Goal: Task Accomplishment & Management: Use online tool/utility

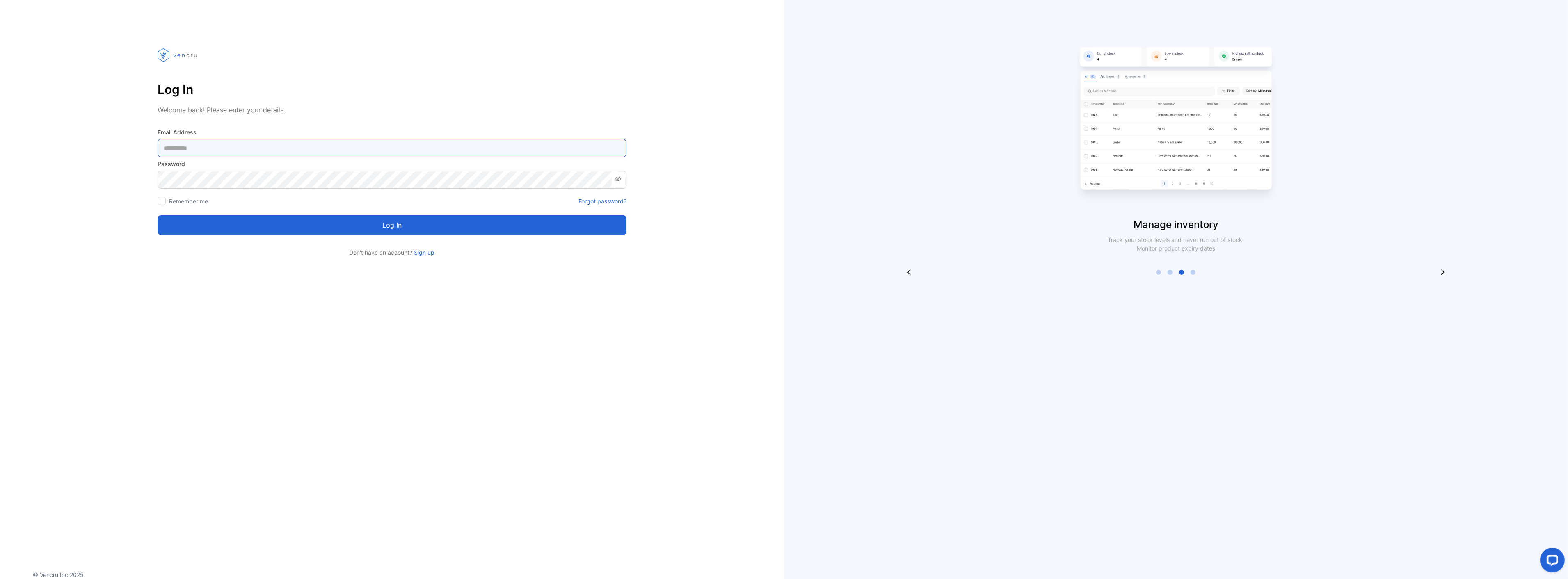
type Address-inputemail "**********"
click at [284, 231] on button "Log in" at bounding box center [392, 225] width 469 height 19
click at [284, 231] on div "Loading..." at bounding box center [392, 225] width 463 height 13
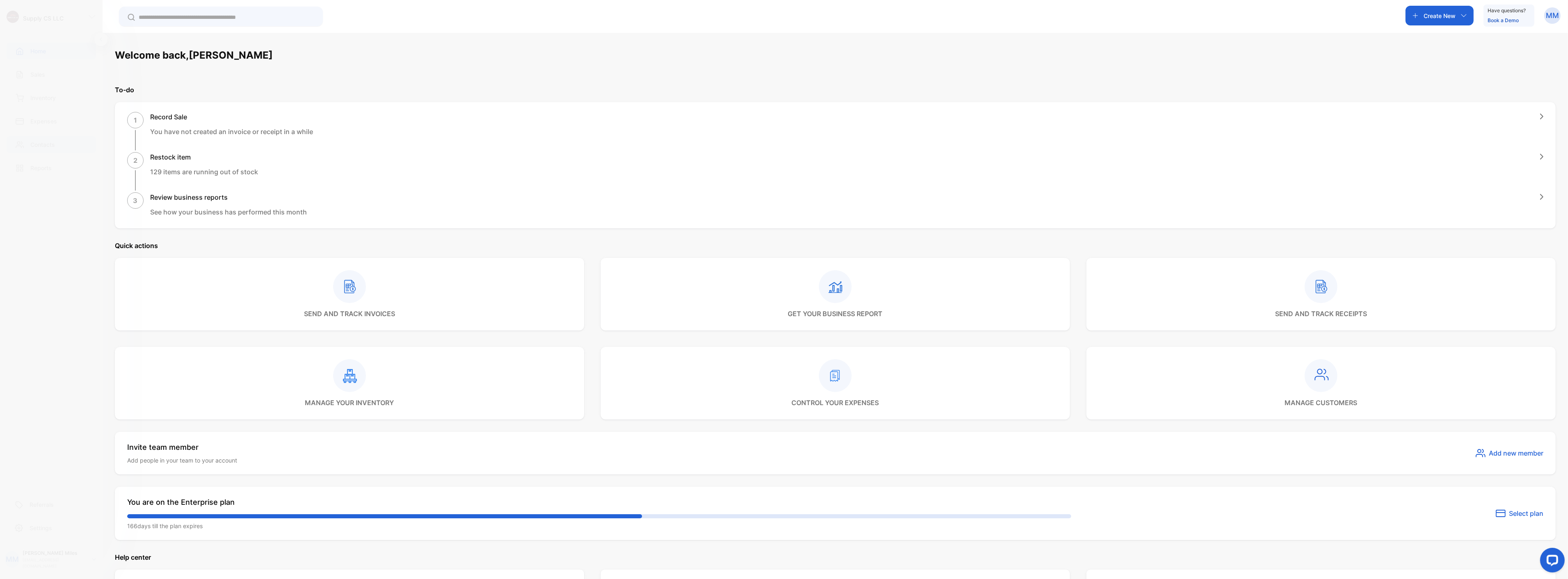
click at [57, 148] on div "Contacts" at bounding box center [51, 145] width 89 height 17
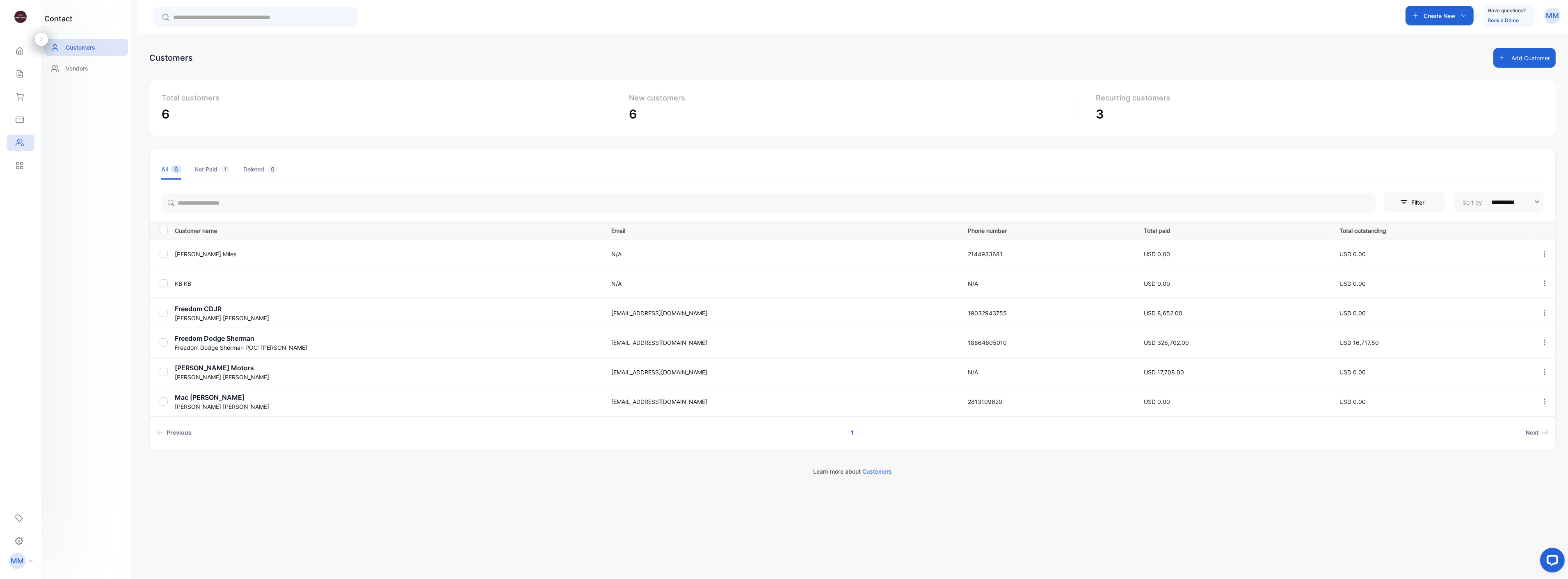
click at [271, 340] on p "Freedom Dodge Sherman" at bounding box center [388, 338] width 427 height 10
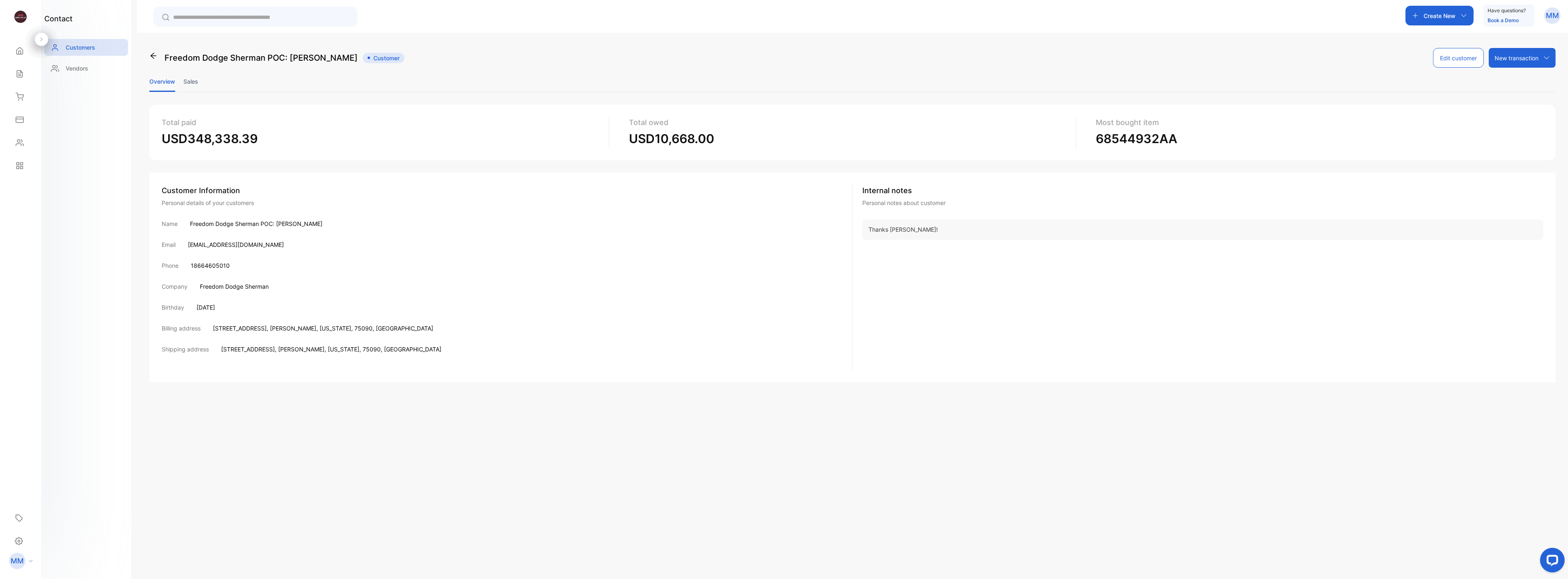
click at [225, 400] on div "Freedom Dodge Sherman POC: [PERSON_NAME] Customer Edit customer New transaction…" at bounding box center [852, 322] width 1431 height 579
click at [1535, 57] on p "New transaction" at bounding box center [1516, 58] width 44 height 9
click at [191, 80] on li "Sales" at bounding box center [191, 81] width 15 height 21
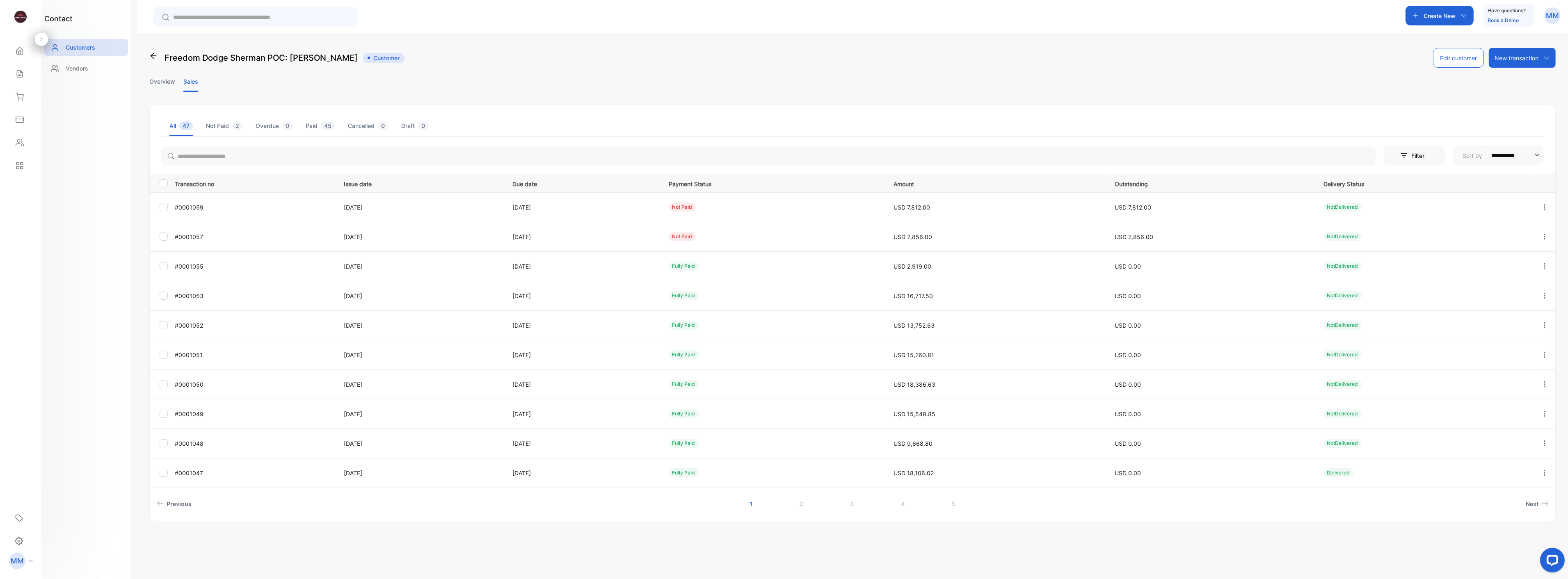
click at [220, 122] on li "Not Paid 2" at bounding box center [224, 125] width 37 height 21
click at [1539, 59] on div "New transaction" at bounding box center [1522, 58] width 67 height 19
click at [18, 67] on div "Sales" at bounding box center [21, 74] width 28 height 16
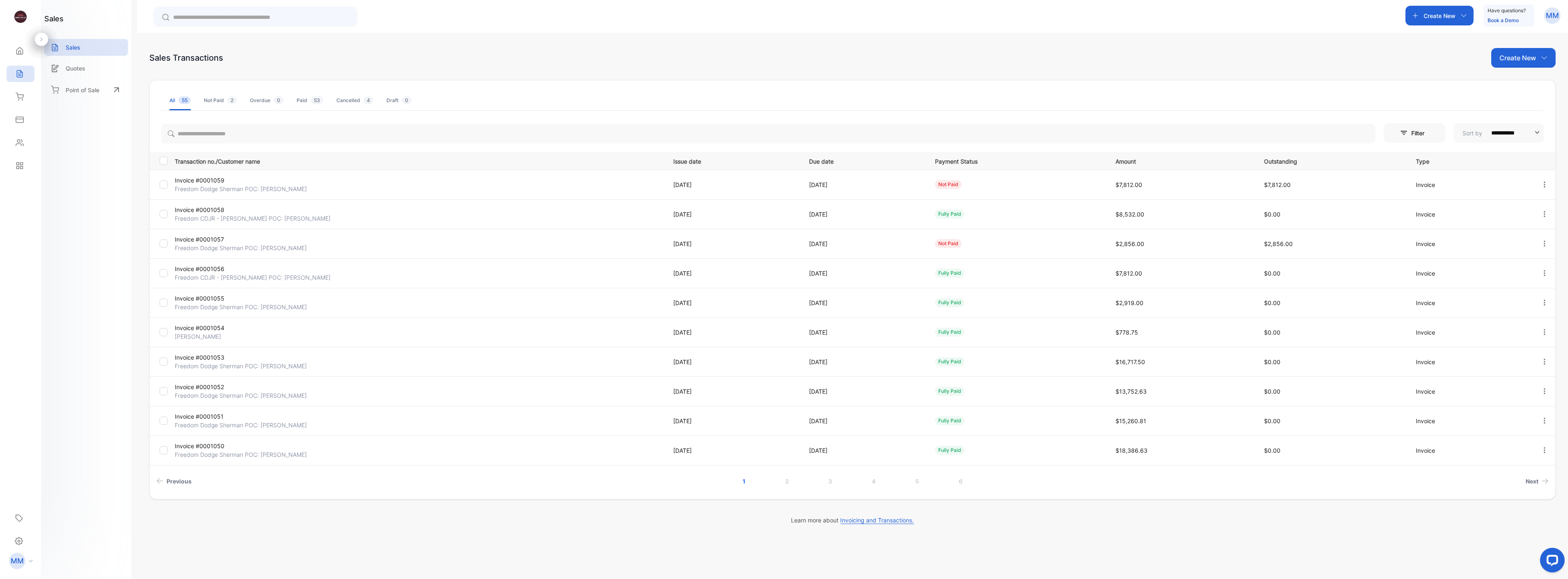
click at [211, 243] on p "Invoice #0001057" at bounding box center [256, 239] width 163 height 9
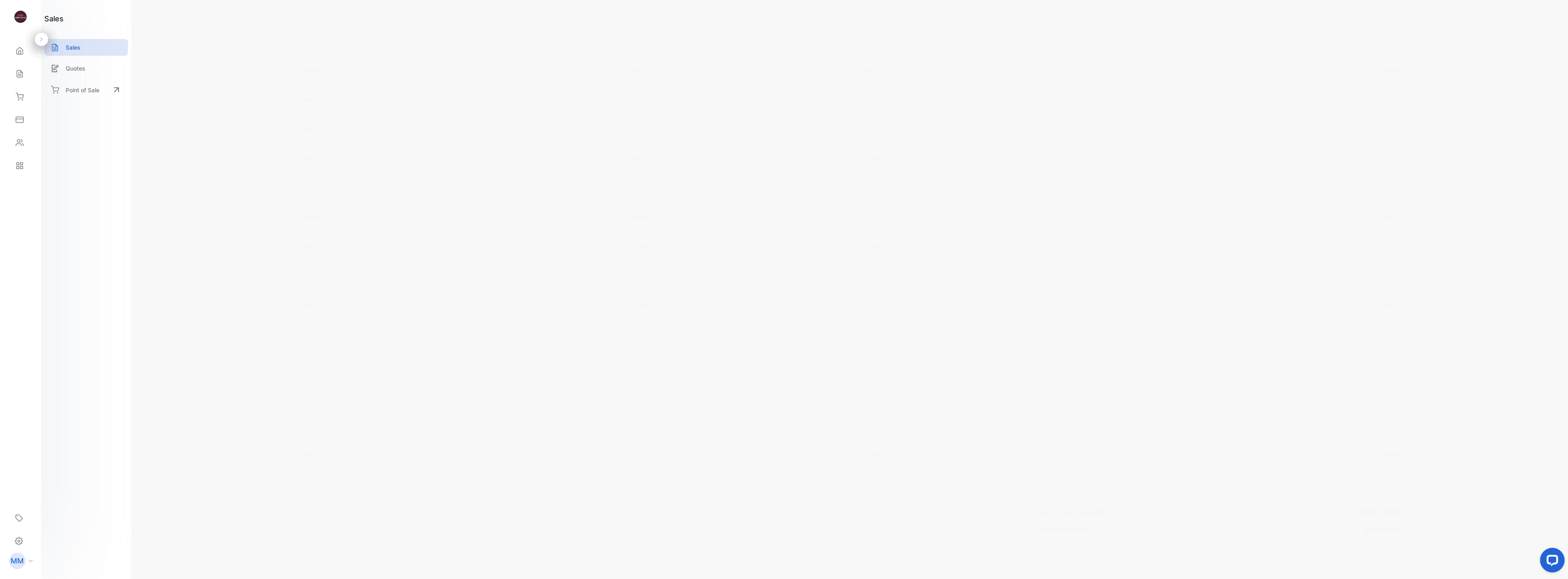
scroll to position [1458, 0]
click at [687, 504] on div "Total invoices amount $359,006.39 Total amount due $10,668.00" at bounding box center [853, 520] width 1122 height 44
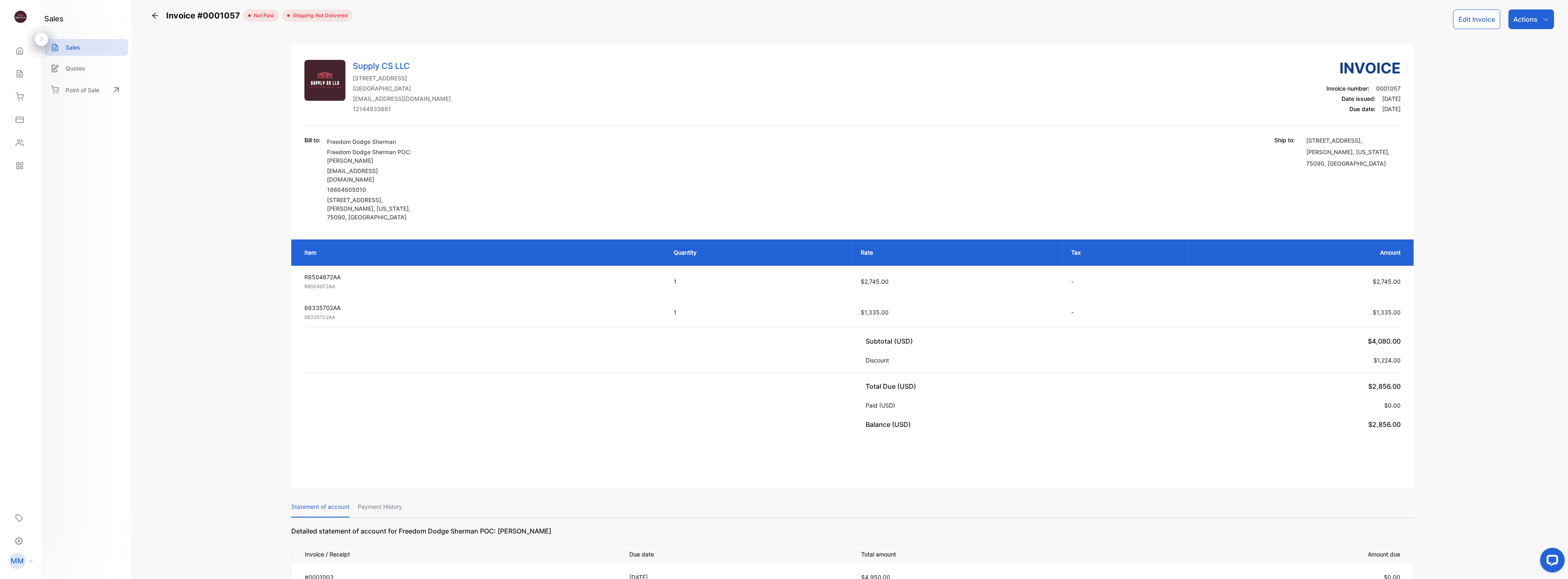
scroll to position [0, 0]
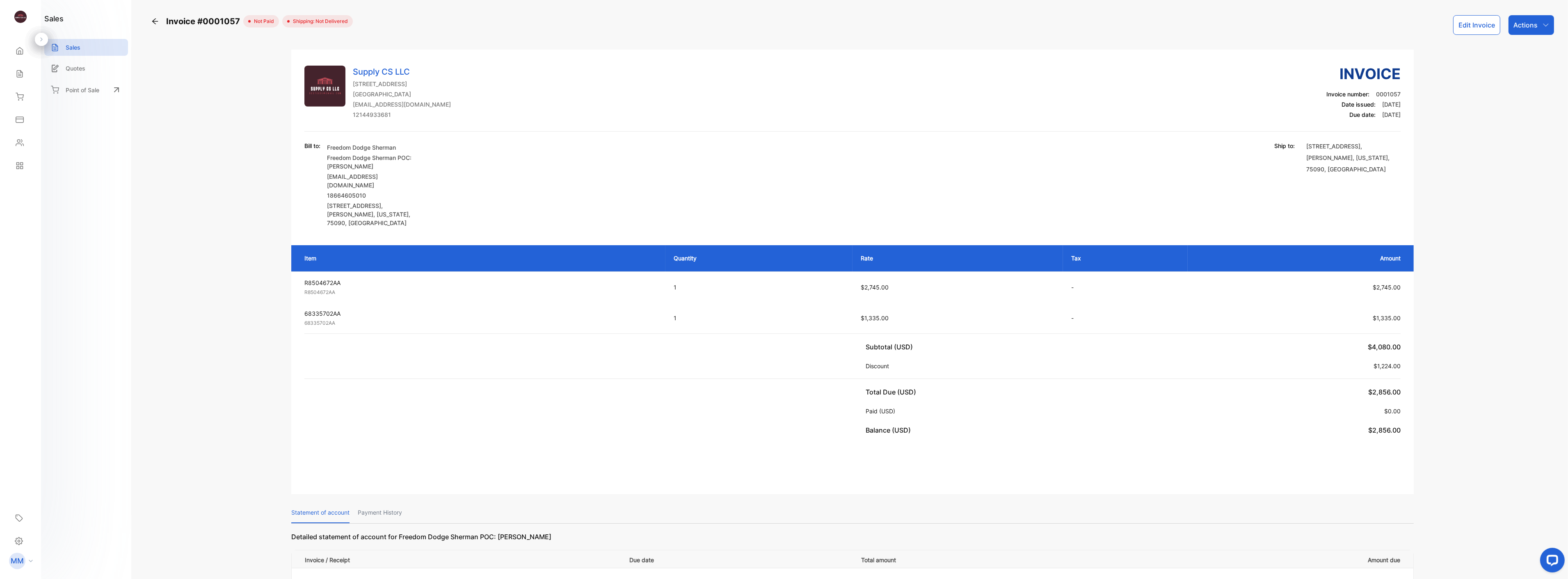
click at [1527, 35] on div "Actions" at bounding box center [1531, 25] width 46 height 19
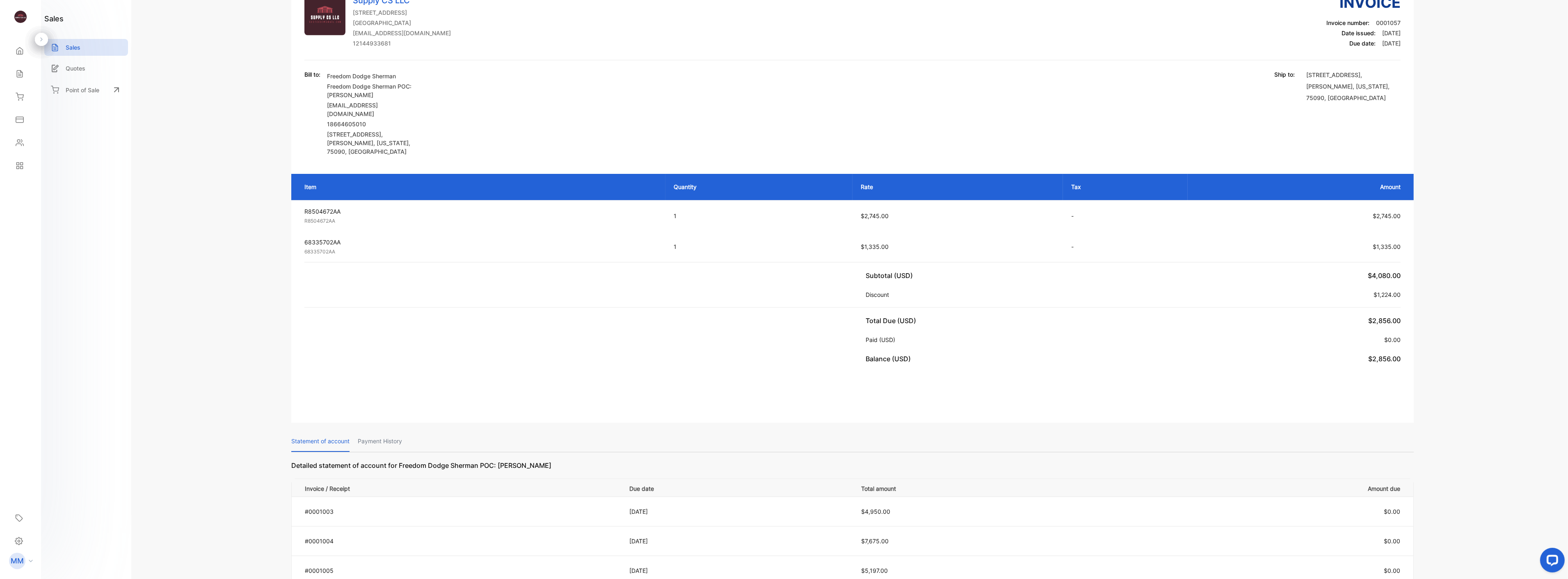
scroll to position [136, 0]
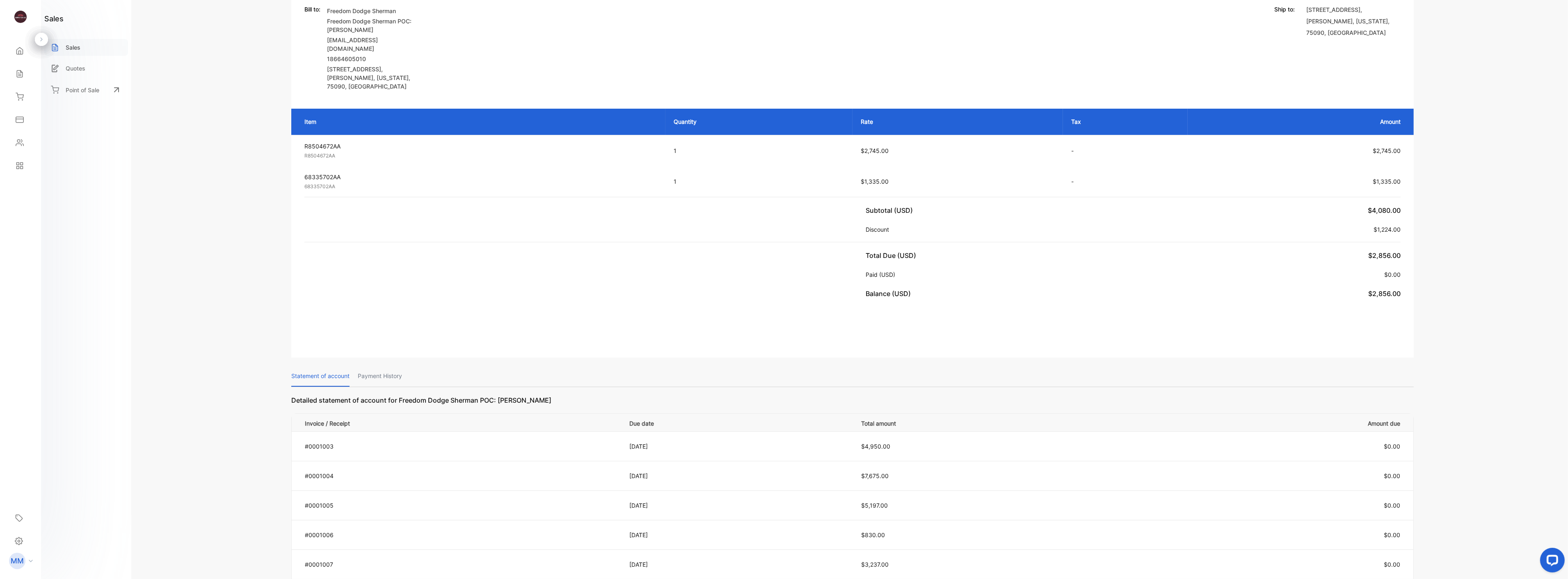
click at [75, 50] on p "Sales" at bounding box center [73, 47] width 15 height 9
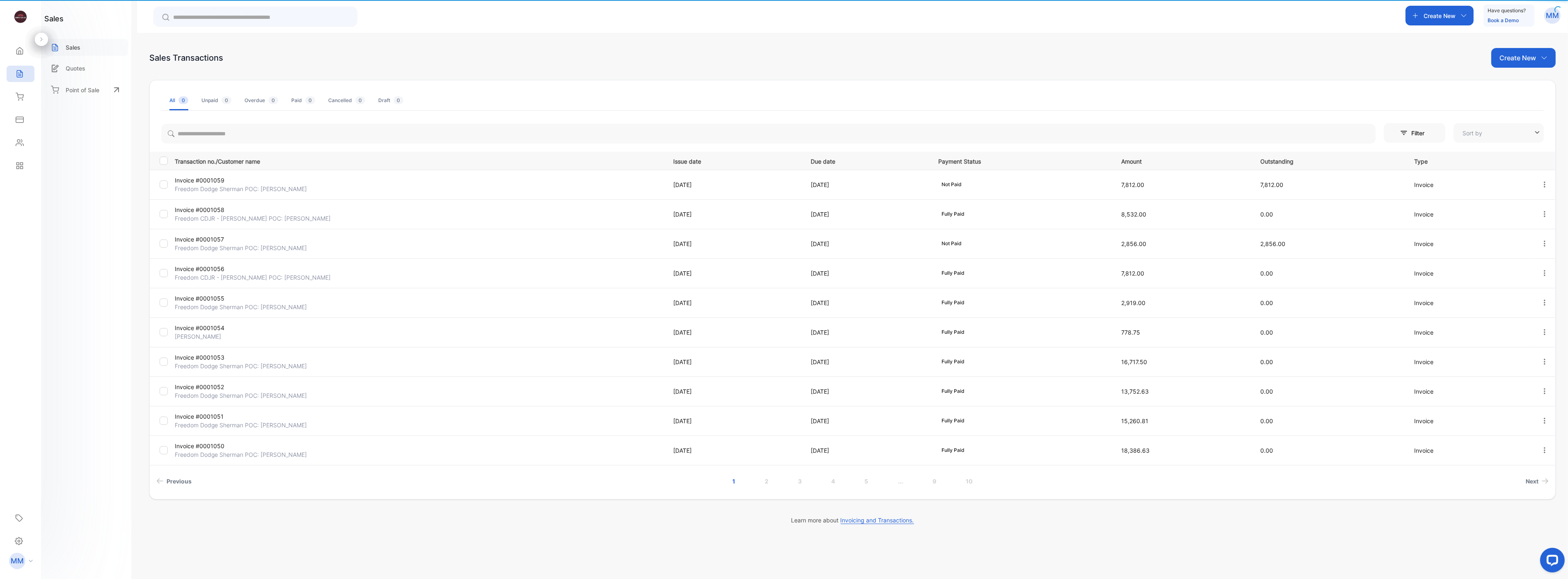
type input "**********"
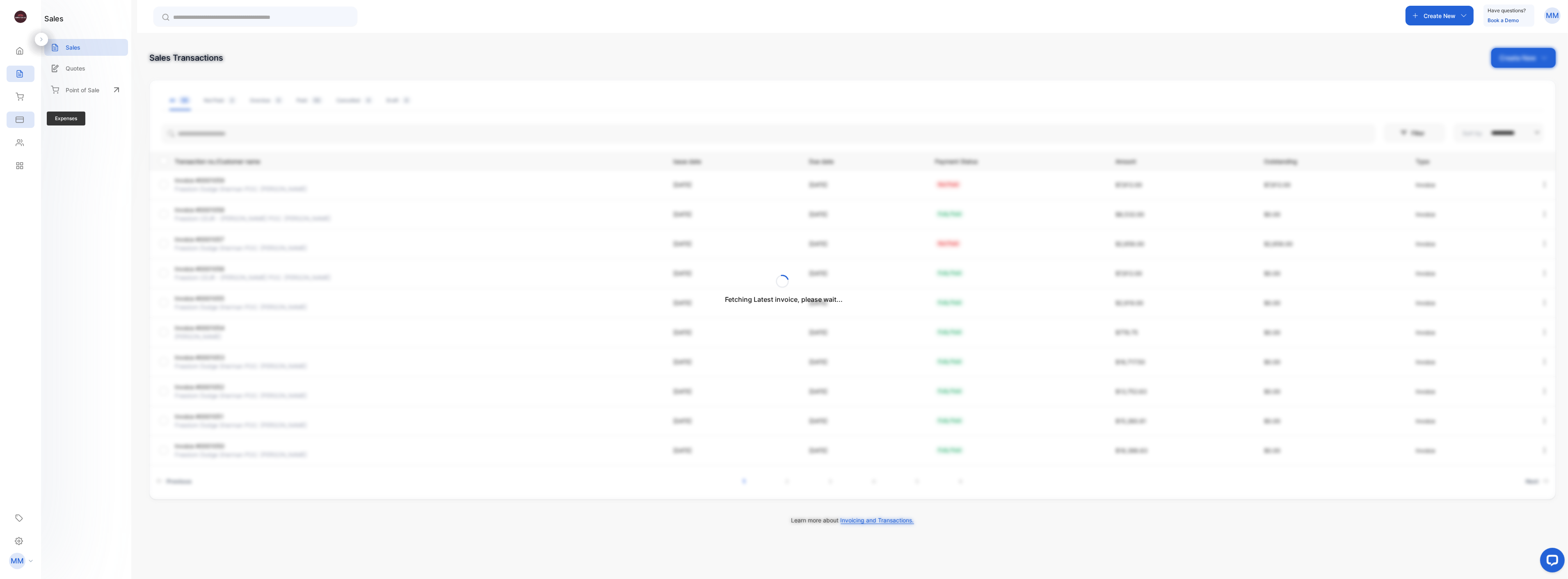
click at [13, 120] on div "Expenses" at bounding box center [19, 119] width 11 height 8
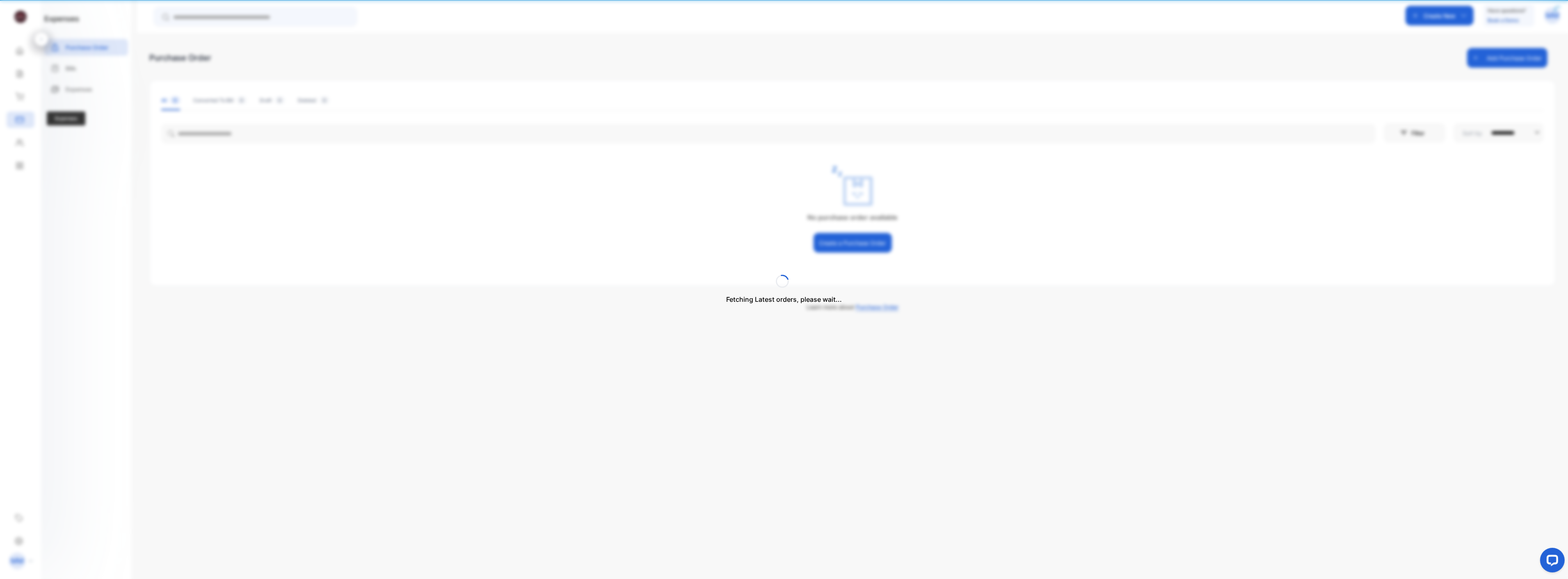
click at [13, 120] on div "Fetching Latest orders, please wait..." at bounding box center [784, 290] width 1568 height 579
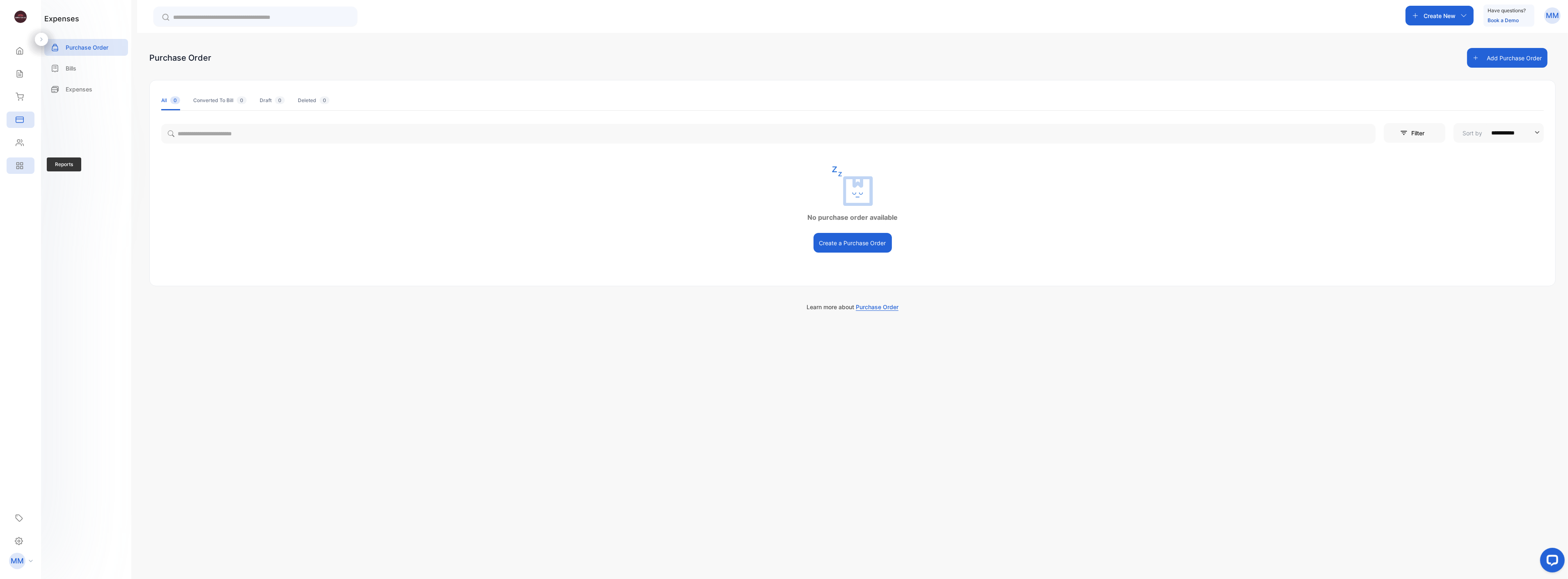
click at [22, 161] on div "Reports" at bounding box center [21, 165] width 28 height 16
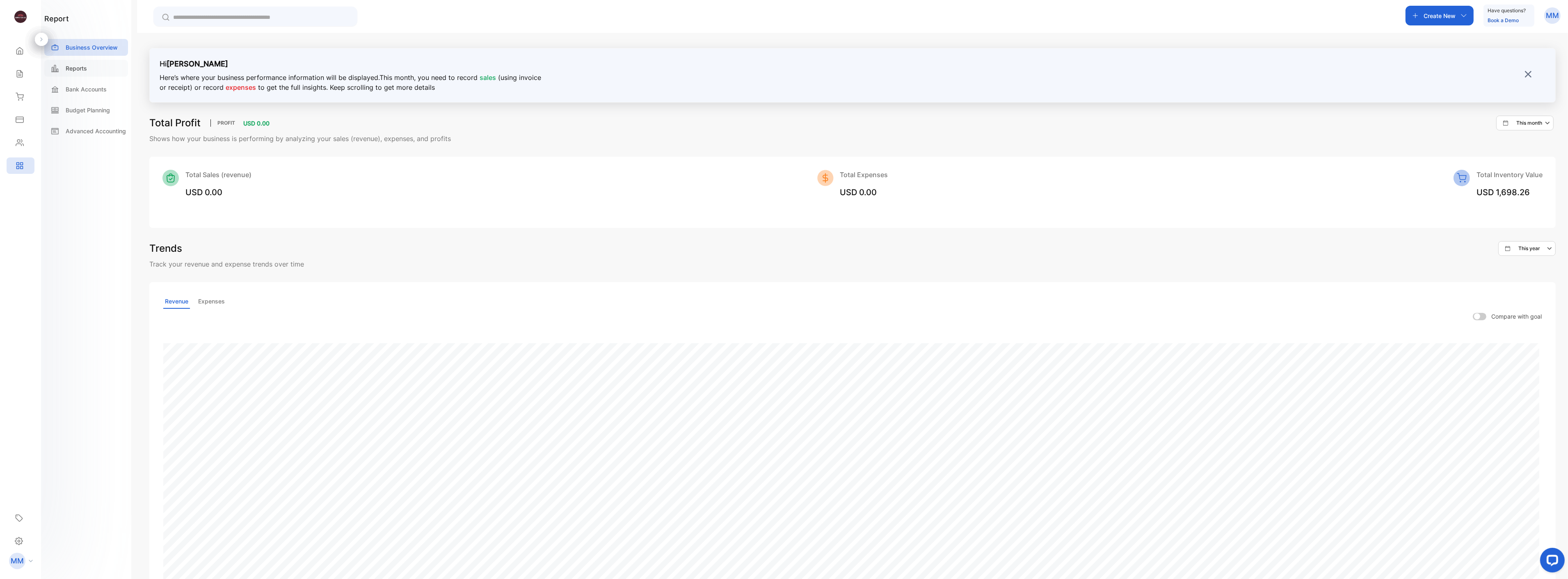
click at [89, 71] on div "Reports" at bounding box center [86, 68] width 83 height 17
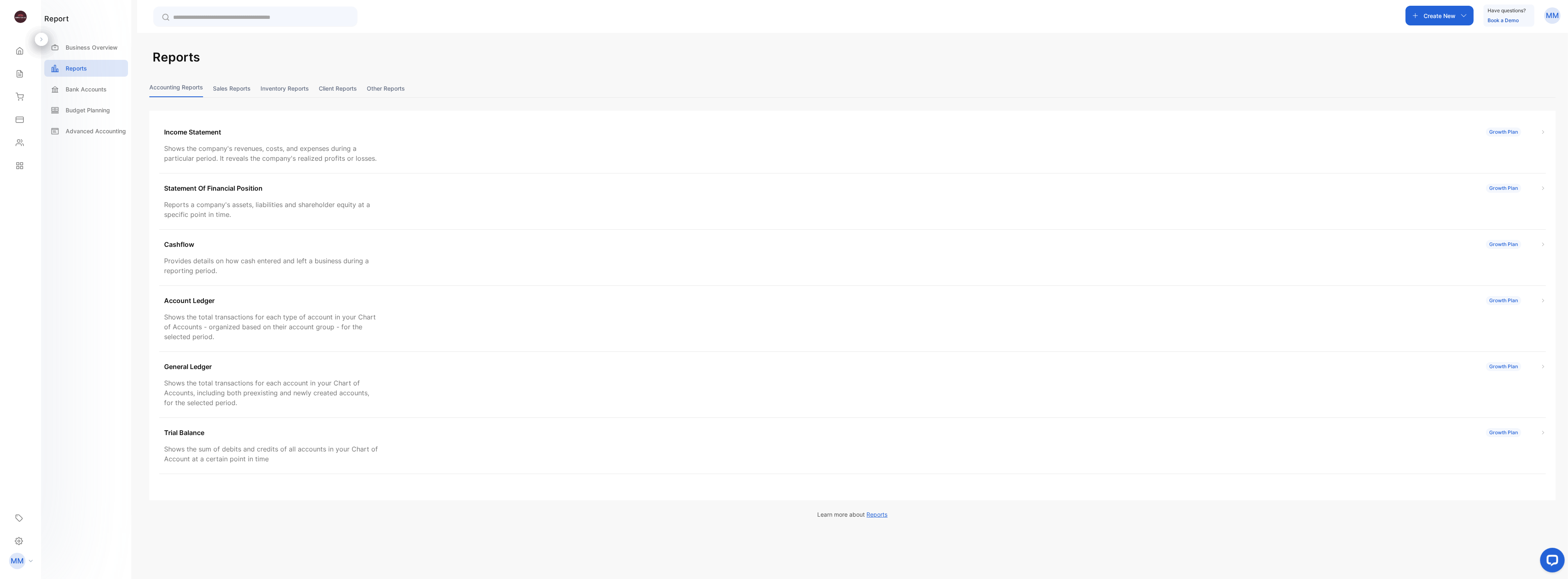
click at [340, 89] on button "Client reports" at bounding box center [338, 88] width 38 height 18
click at [226, 139] on div "Client Statement Of Account Enterprise Plan Details all financial transactions …" at bounding box center [853, 145] width 1387 height 56
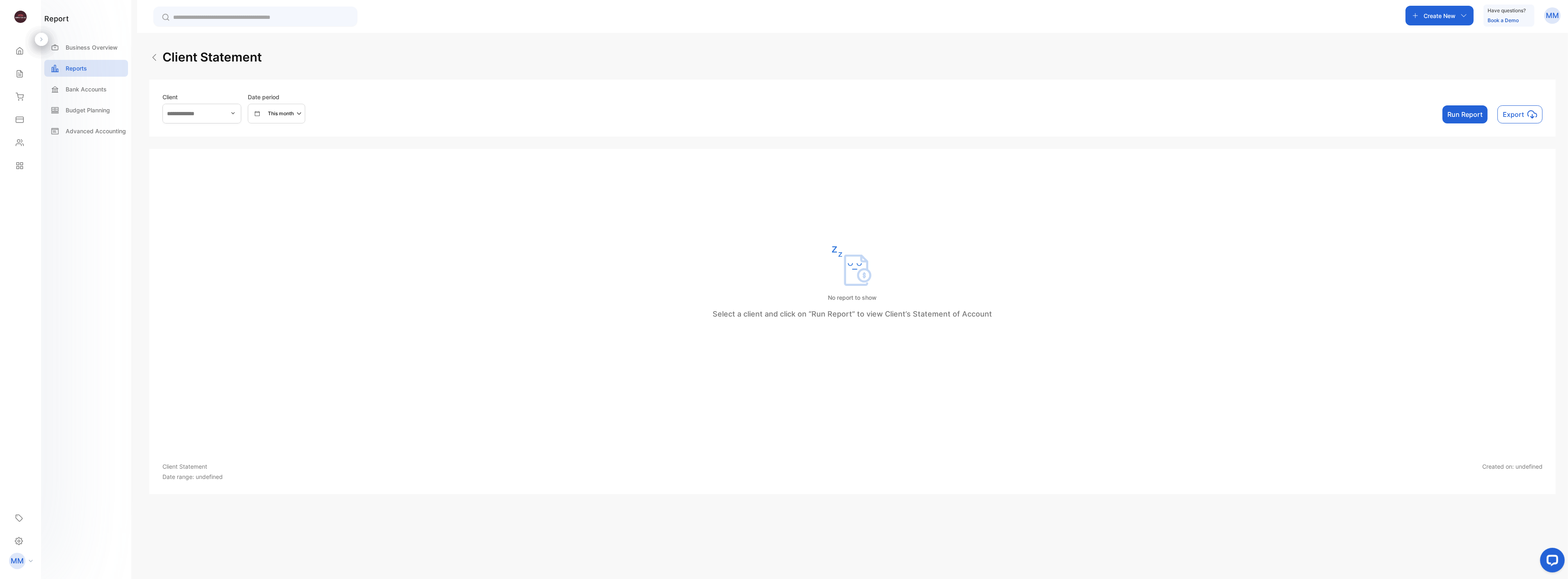
click at [207, 102] on div "Client" at bounding box center [201, 108] width 79 height 31
click at [211, 113] on input "text" at bounding box center [201, 114] width 79 height 19
click at [208, 175] on p "Freedom Dodge Sherman POC: [PERSON_NAME]" at bounding box center [247, 173] width 156 height 9
type input "**********"
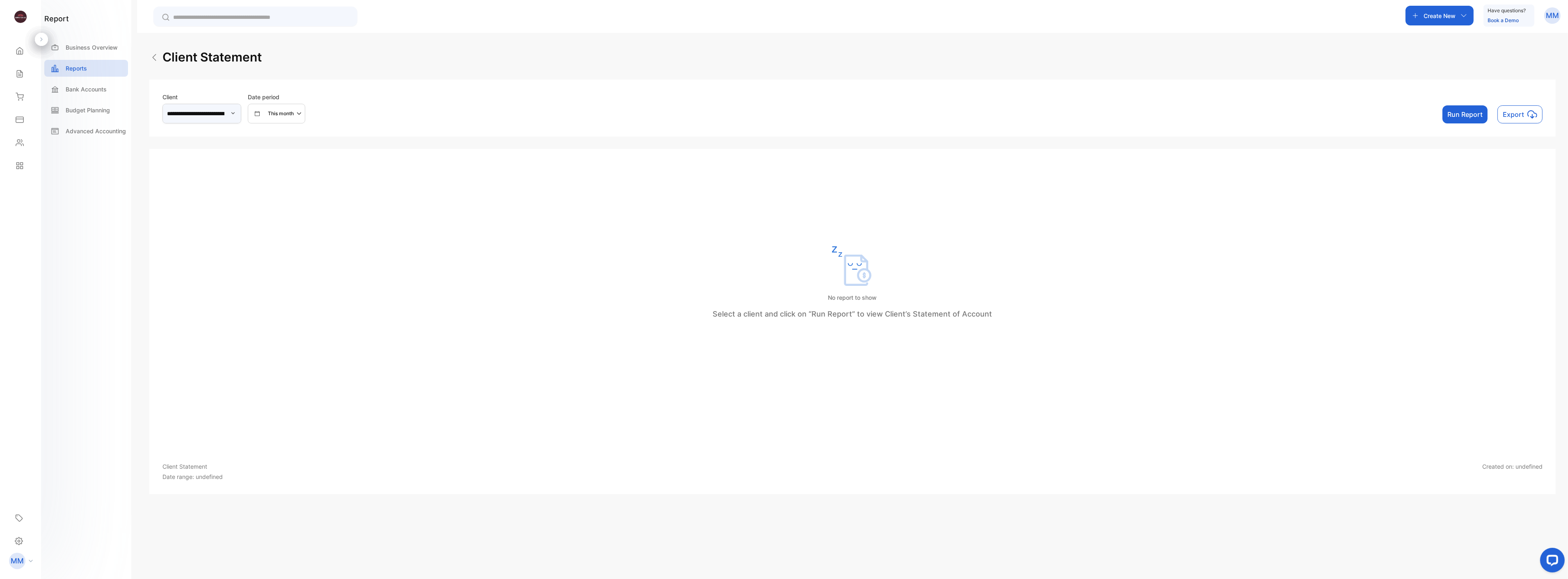
click at [294, 117] on p "This month" at bounding box center [281, 114] width 26 height 7
click at [294, 116] on p "This month" at bounding box center [281, 114] width 26 height 7
click at [1463, 114] on button "Run Report" at bounding box center [1465, 114] width 45 height 18
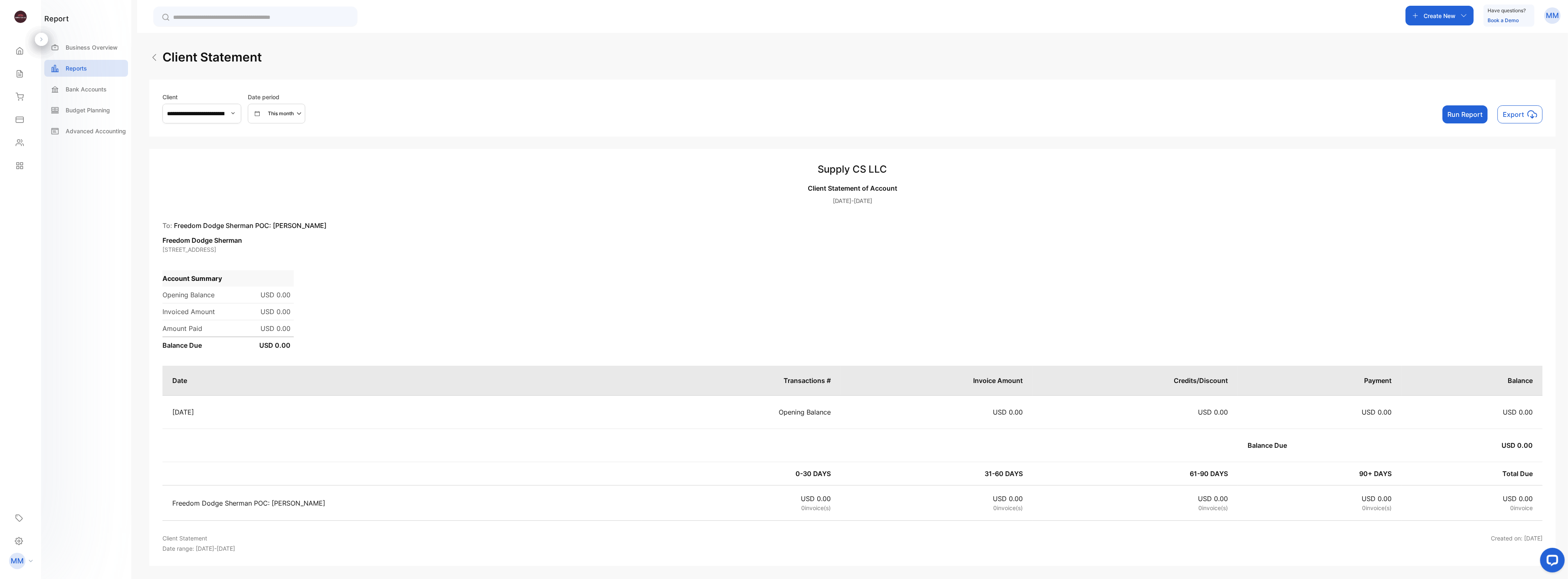
click at [294, 113] on p "This month" at bounding box center [281, 114] width 26 height 7
click at [281, 192] on p "Custom" at bounding box center [273, 190] width 18 height 7
select select "*"
select select "****"
click at [310, 232] on input "text" at bounding box center [317, 229] width 86 height 18
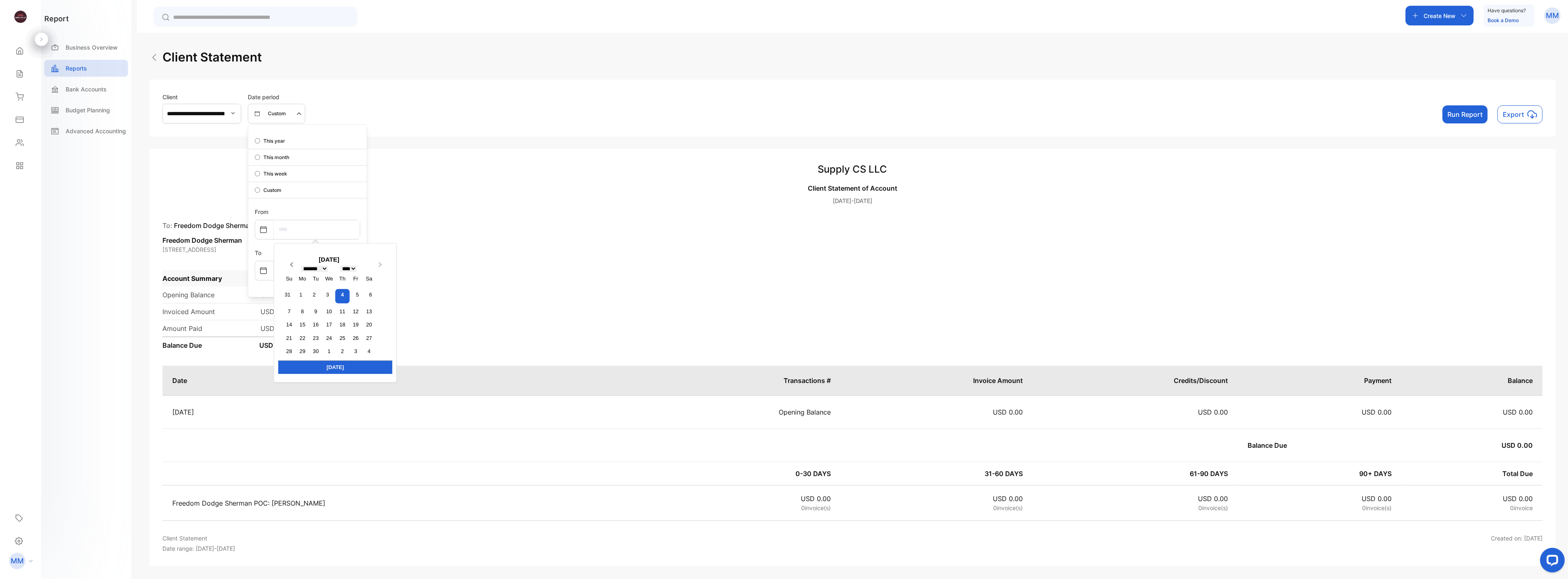
drag, startPoint x: 304, startPoint y: 261, endPoint x: 309, endPoint y: 262, distance: 5.1
click at [305, 261] on div "[DATE]" at bounding box center [329, 260] width 102 height 10
click at [297, 263] on button "Previous Month" at bounding box center [290, 267] width 13 height 13
select select "*"
click at [362, 296] on div "1" at bounding box center [356, 294] width 11 height 11
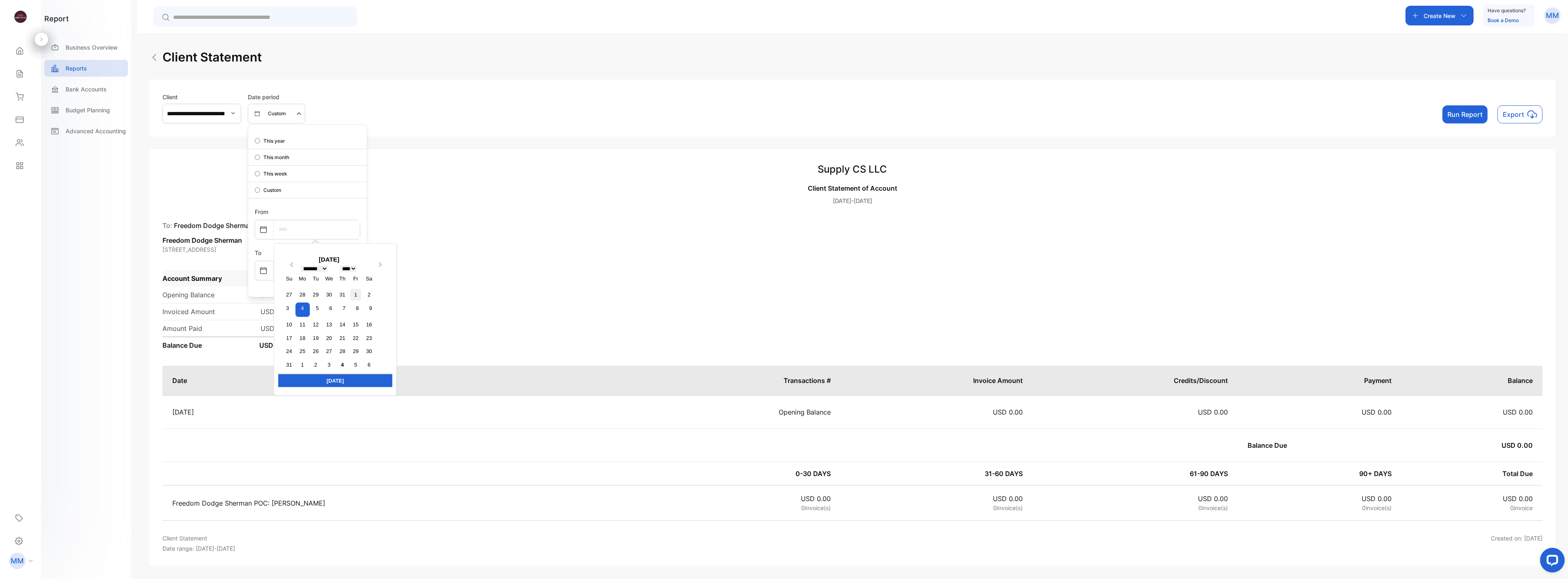
type input "**********"
click at [325, 268] on input "text" at bounding box center [317, 270] width 86 height 18
select select "*"
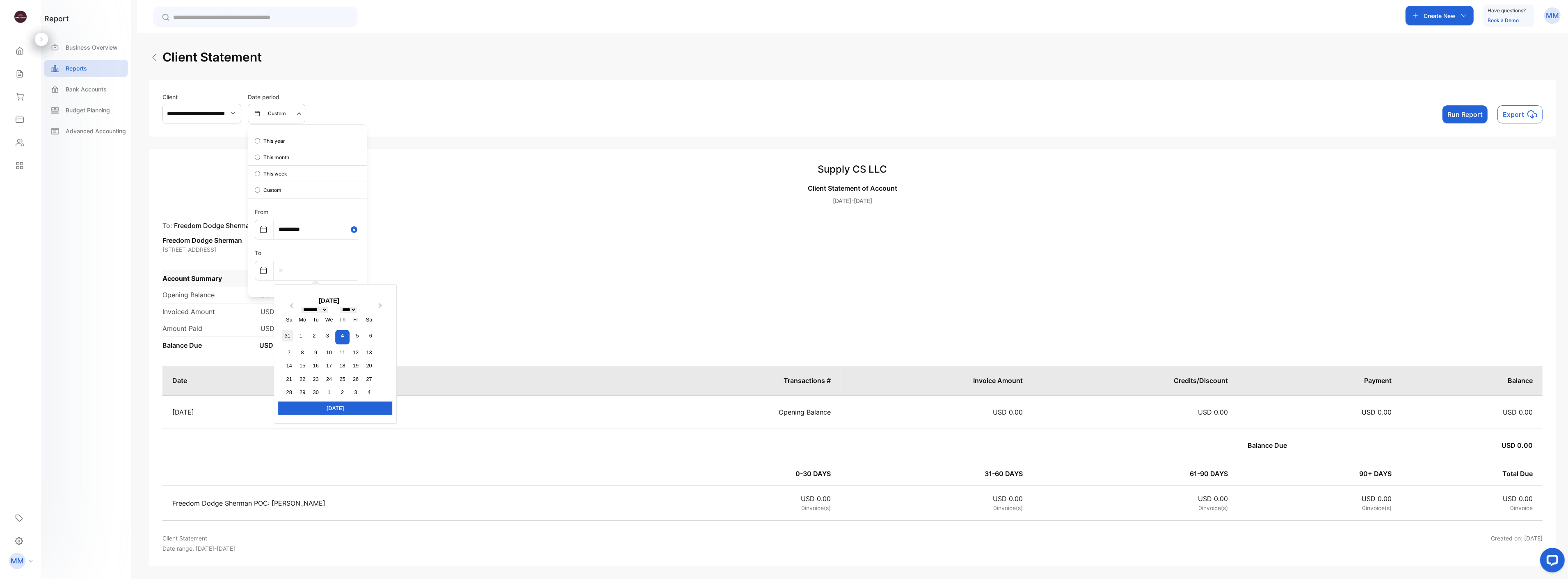
click at [293, 335] on div "31" at bounding box center [287, 336] width 11 height 11
type input "**********"
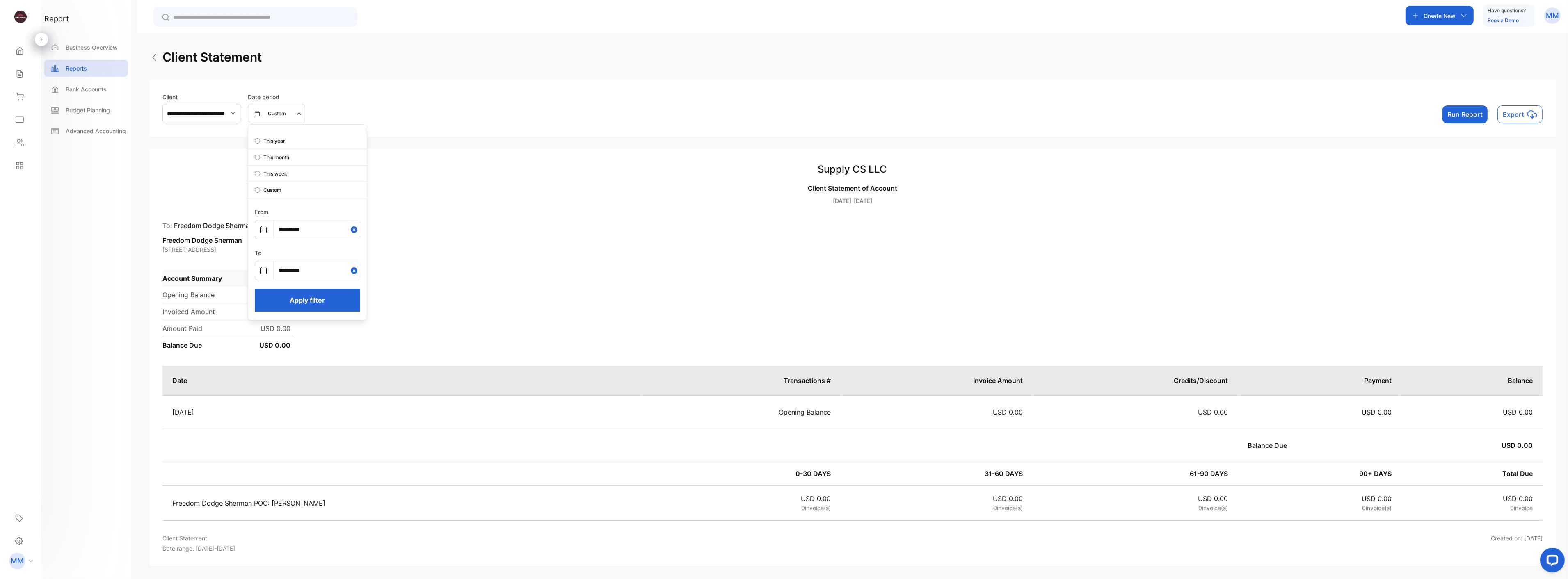
click at [313, 302] on button "Apply filter" at bounding box center [307, 300] width 105 height 23
click at [1474, 111] on button "Run Report" at bounding box center [1465, 114] width 45 height 18
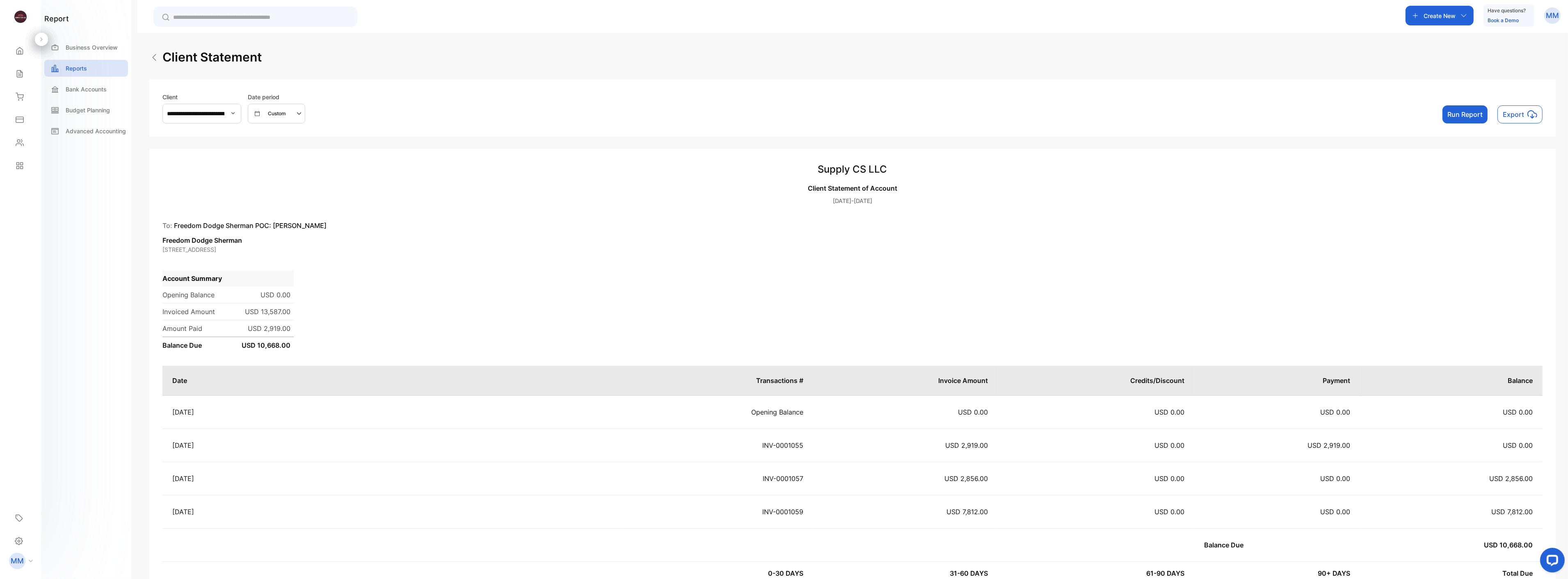
click at [1521, 115] on p "Export" at bounding box center [1513, 114] width 21 height 10
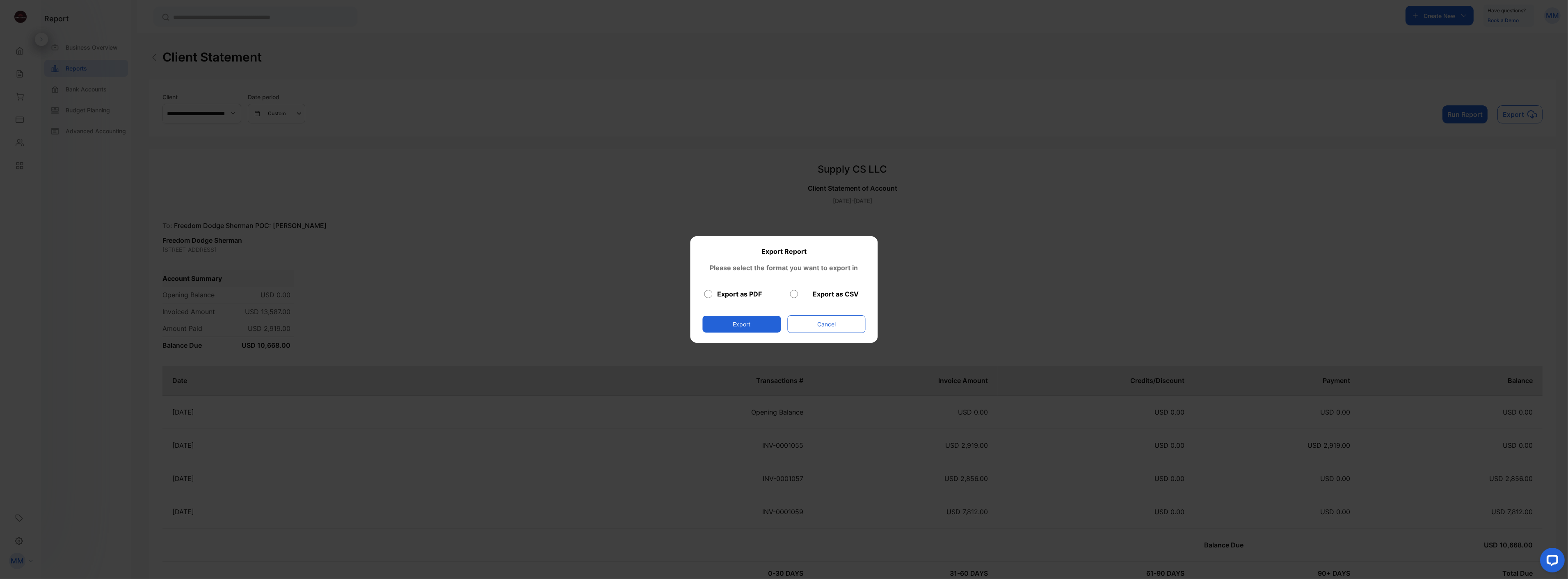
click at [755, 327] on button "Export" at bounding box center [742, 324] width 79 height 17
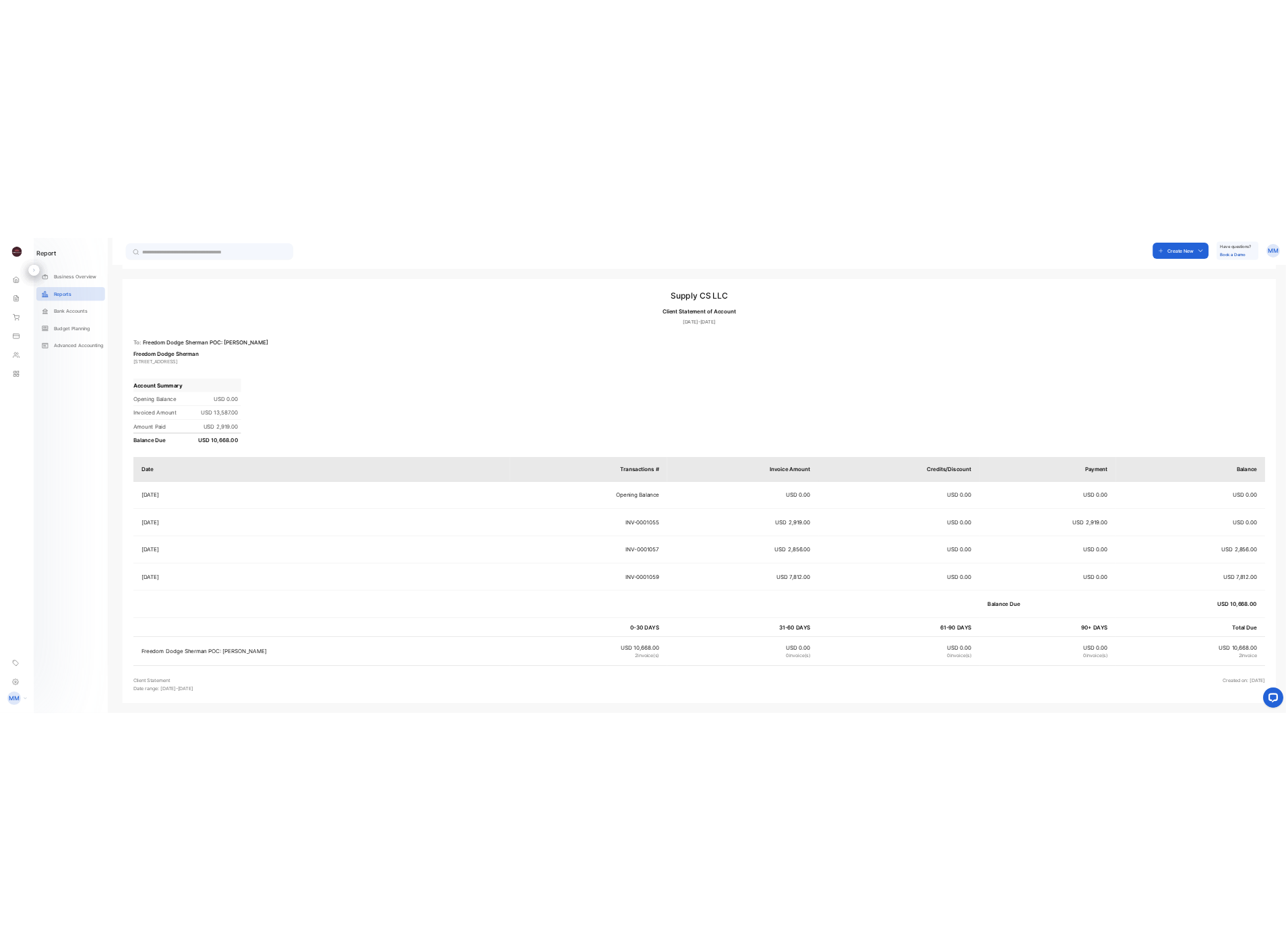
scroll to position [164, 0]
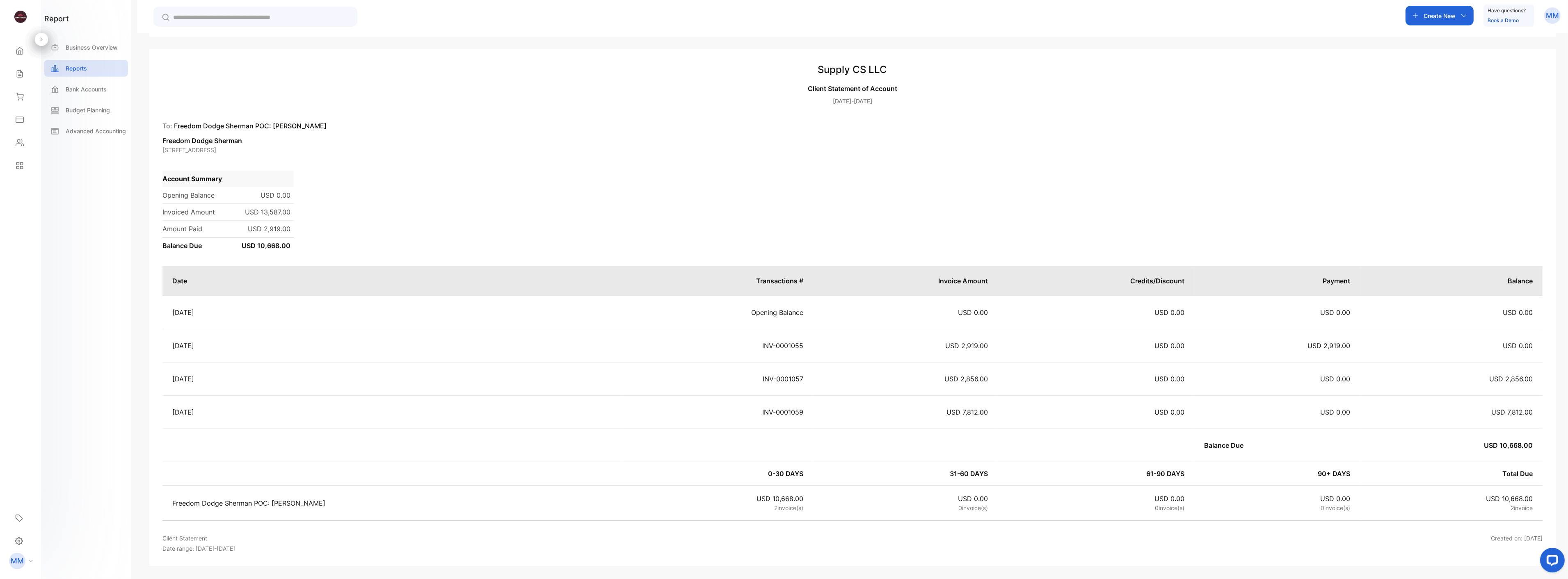
click at [740, 190] on div "Account Summary Opening Balance USD 0.00 Invoiced Amount USD 13,587.00 Amount P…" at bounding box center [852, 204] width 1380 height 100
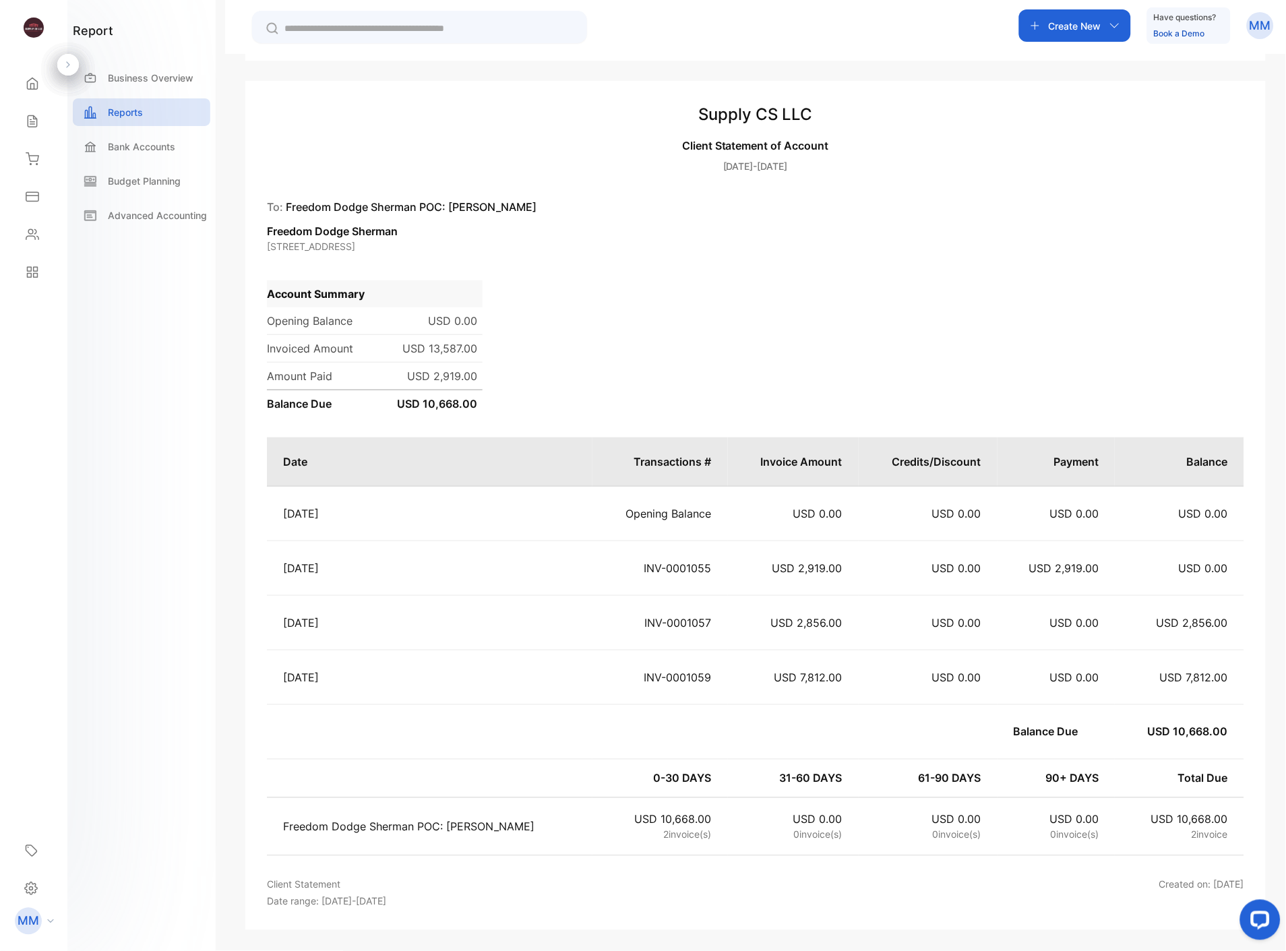
click at [718, 288] on div "Account Summary Opening Balance USD 0.00 Invoiced Amount USD 13,587.00 Amount P…" at bounding box center [755, 335] width 977 height 164
drag, startPoint x: 666, startPoint y: 905, endPoint x: 985, endPoint y: 894, distance: 319.7
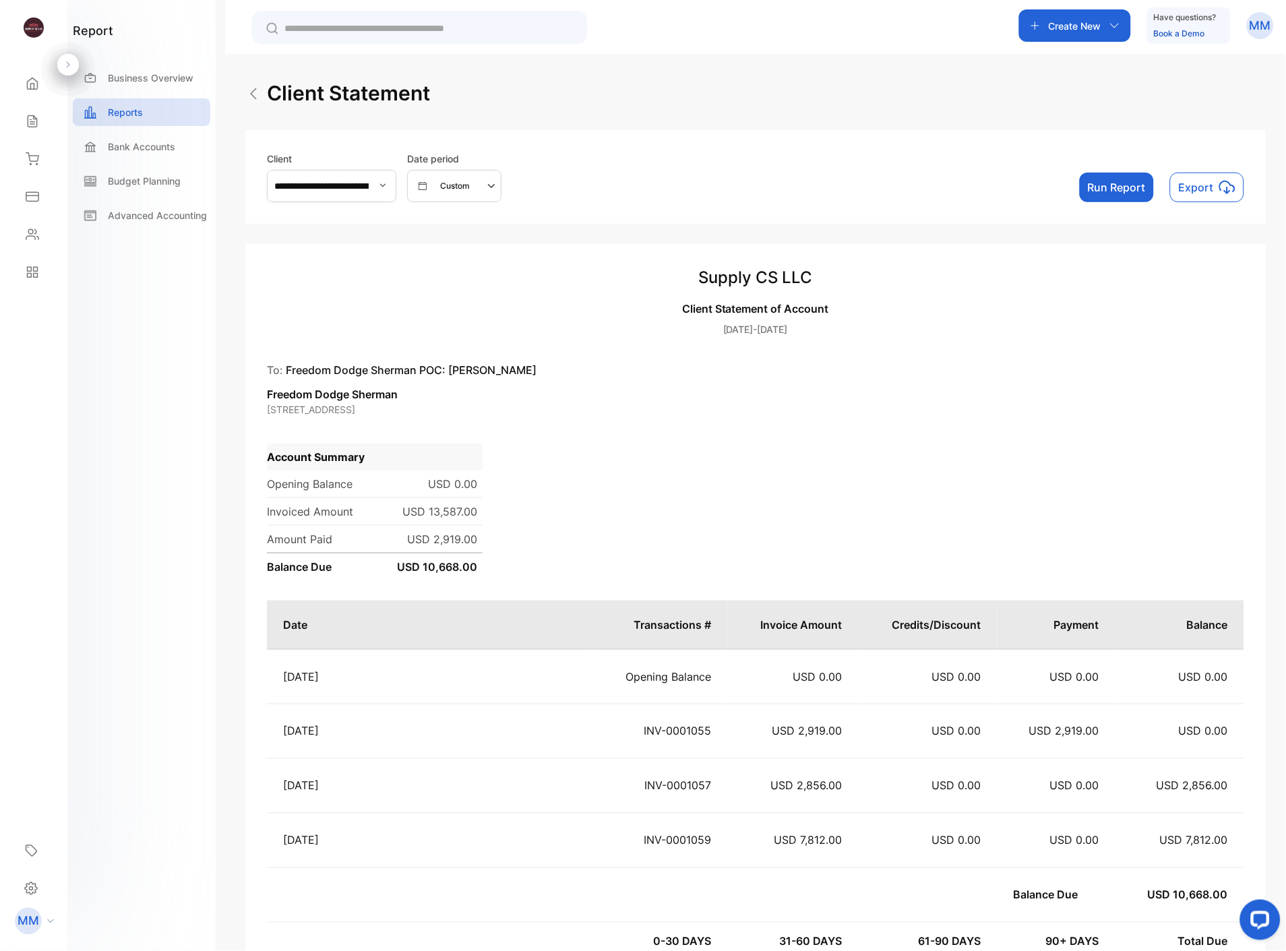
scroll to position [0, 0]
